Goal: Task Accomplishment & Management: Complete application form

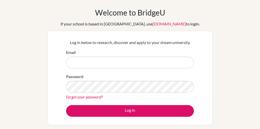
scroll to position [19, 0]
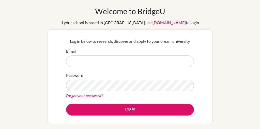
click at [75, 62] on input "Email" at bounding box center [130, 61] width 128 height 12
type input "[EMAIL_ADDRESS][DOMAIN_NAME]"
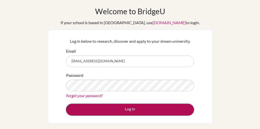
click at [88, 107] on button "Log in" at bounding box center [130, 110] width 128 height 12
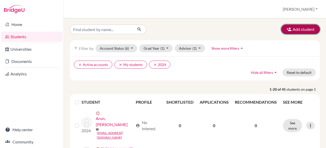
click at [291, 30] on button "Add student" at bounding box center [300, 29] width 39 height 10
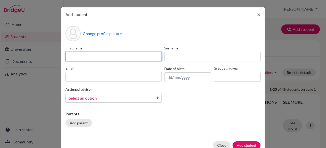
click at [90, 56] on input at bounding box center [113, 57] width 96 height 10
type input "[PERSON_NAME]"
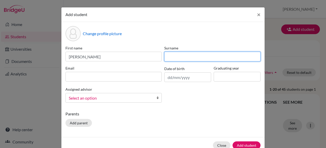
type input "m"
type input "M"
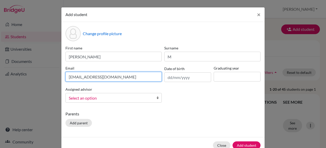
type input "[EMAIL_ADDRESS][DOMAIN_NAME]"
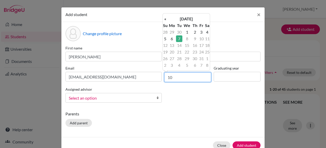
type input "1"
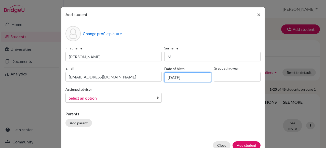
type input "[DATE]"
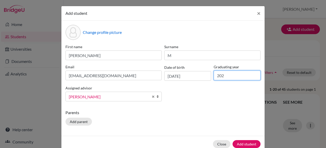
type input "2028"
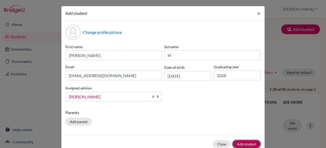
click at [240, 142] on button "Add student" at bounding box center [246, 144] width 28 height 8
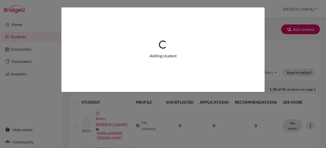
scroll to position [0, 0]
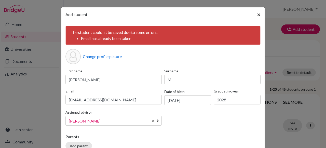
click at [258, 15] on span "×" at bounding box center [259, 14] width 4 height 7
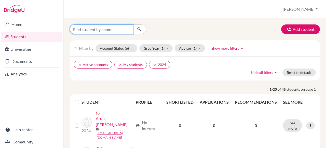
click at [77, 27] on input "Find student by name..." at bounding box center [101, 29] width 63 height 10
click at [74, 30] on input "Find student by name..." at bounding box center [101, 29] width 63 height 10
type input "kiruthik"
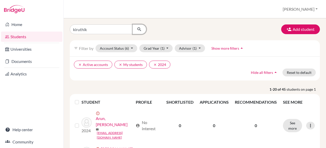
click at [137, 30] on icon "submit" at bounding box center [139, 29] width 5 height 5
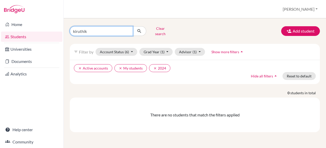
click at [90, 29] on input "kiruthik" at bounding box center [101, 31] width 63 height 10
type input "kiruthik [PERSON_NAME]"
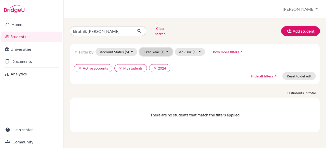
click at [168, 48] on button "Grad Year (1)" at bounding box center [156, 52] width 34 height 8
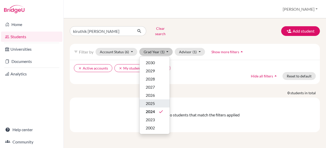
click at [153, 100] on span "2025" at bounding box center [149, 103] width 9 height 6
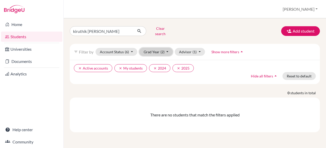
click at [166, 48] on button "Grad Year (2)" at bounding box center [156, 52] width 34 height 8
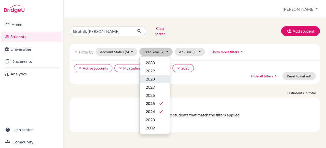
click at [152, 76] on span "2028" at bounding box center [149, 79] width 9 height 6
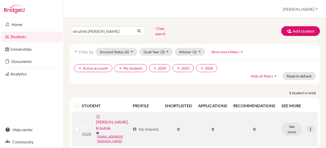
click at [101, 130] on link "[PERSON_NAME], Kriuthik" at bounding box center [113, 125] width 34 height 12
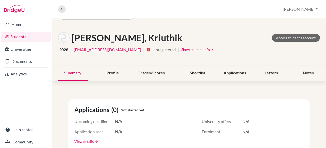
scroll to position [14, 0]
